Goal: Task Accomplishment & Management: Manage account settings

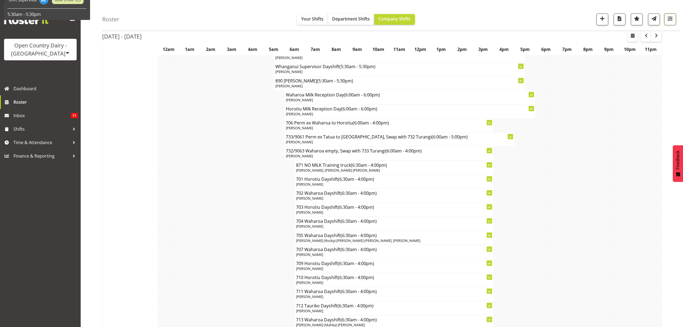
scroll to position [2762, 0]
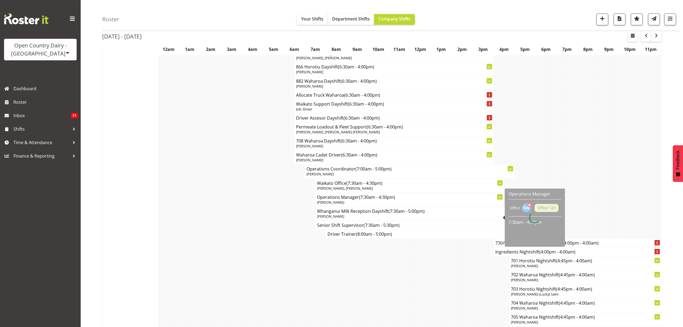
scroll to position [2978, 0]
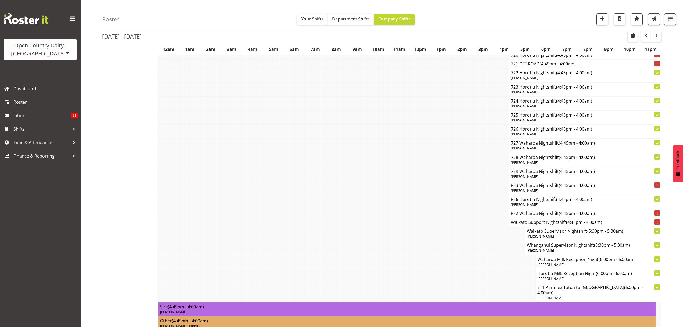
scroll to position [3731, 0]
